Goal: Transaction & Acquisition: Purchase product/service

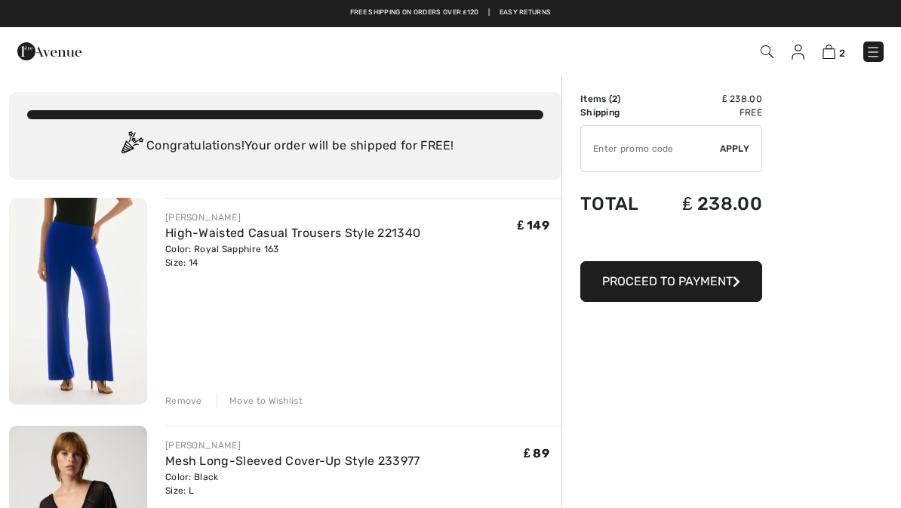
click at [648, 153] on input "TEXT" at bounding box center [650, 148] width 139 height 45
click at [629, 152] on input "TEXT" at bounding box center [650, 148] width 139 height 45
type input "427BB3ED"
click at [734, 155] on div "✔ Apply Remove" at bounding box center [671, 148] width 182 height 47
click at [739, 151] on span "Apply" at bounding box center [735, 149] width 30 height 14
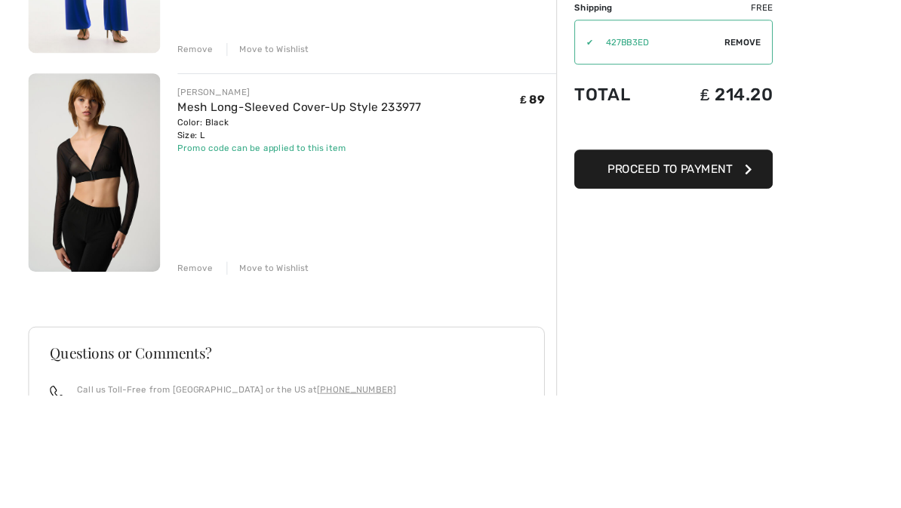
scroll to position [349, 0]
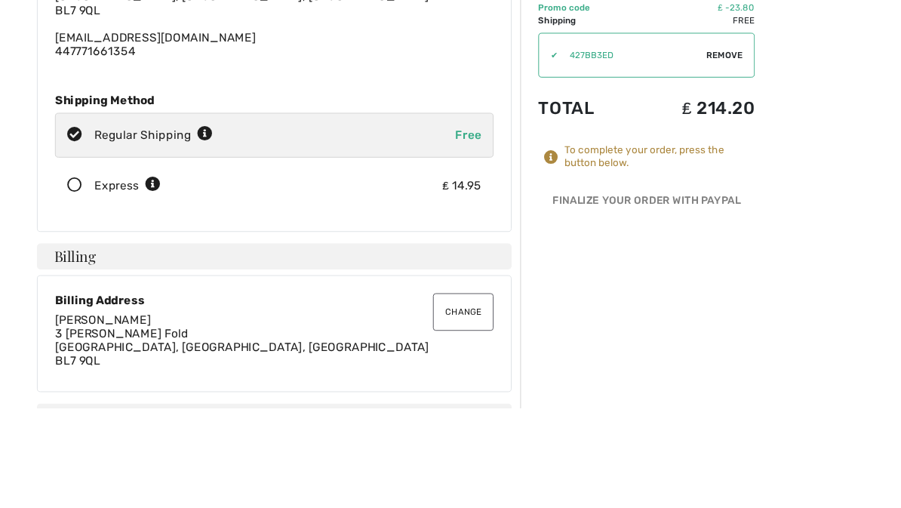
scroll to position [199, 0]
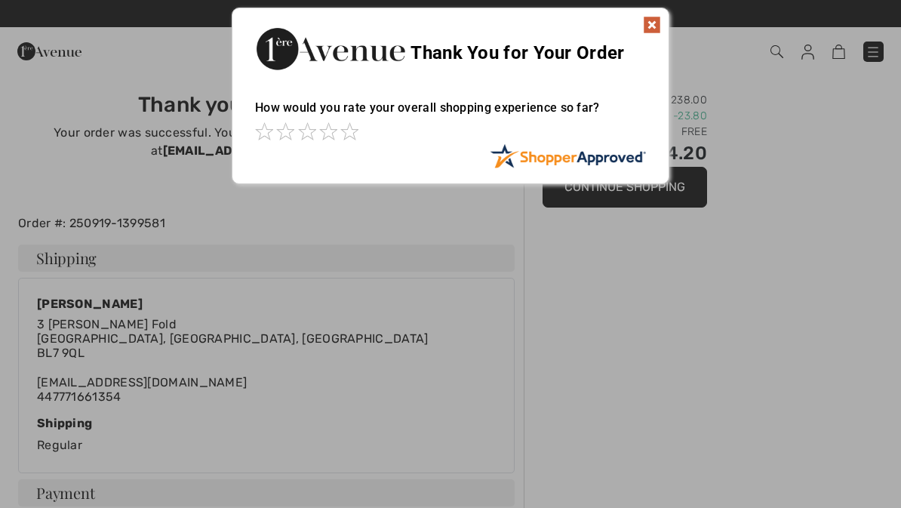
click at [652, 28] on img at bounding box center [652, 25] width 18 height 18
